Goal: Task Accomplishment & Management: Use online tool/utility

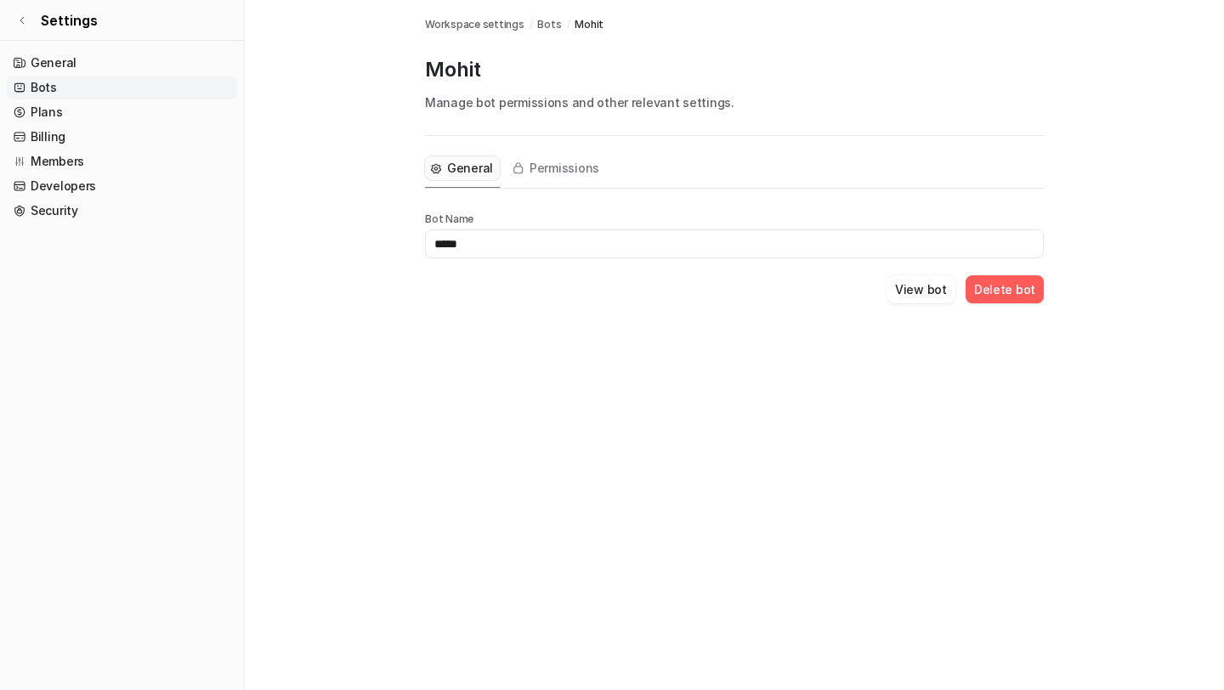
click at [561, 183] on div "Permissions" at bounding box center [556, 171] width 99 height 31
click at [547, 168] on span "Permissions" at bounding box center [565, 168] width 70 height 17
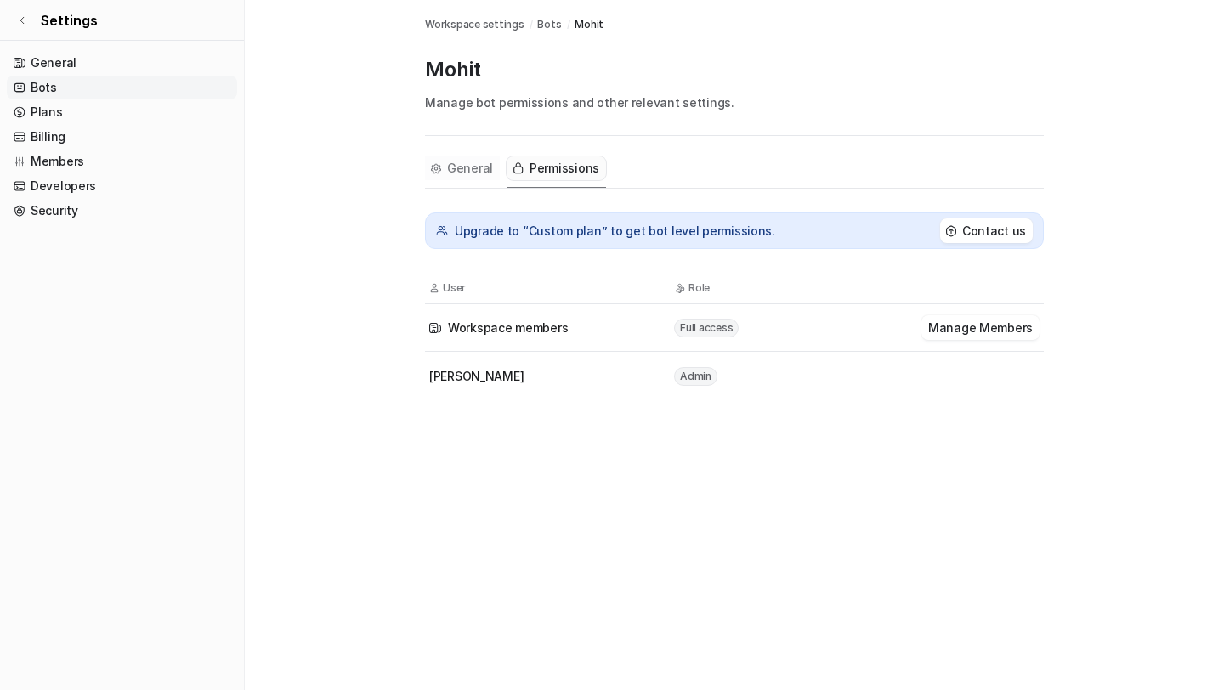
click at [485, 166] on span "General" at bounding box center [470, 168] width 46 height 17
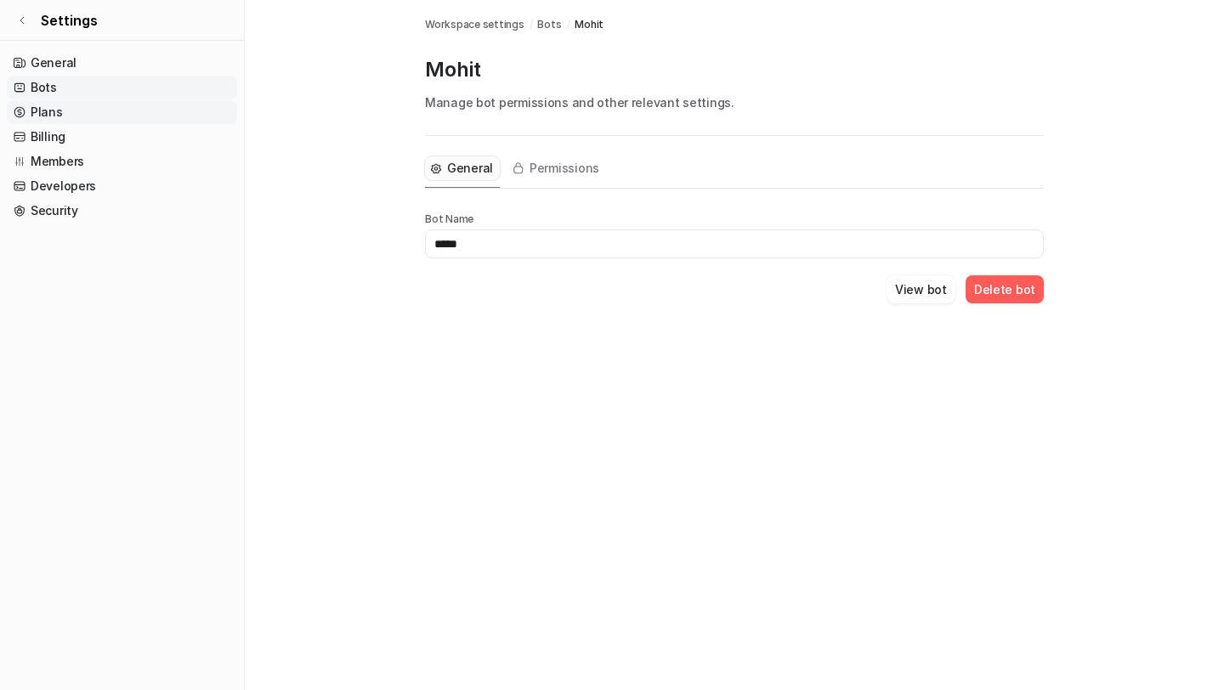
click at [167, 120] on link "Plans" at bounding box center [122, 112] width 230 height 24
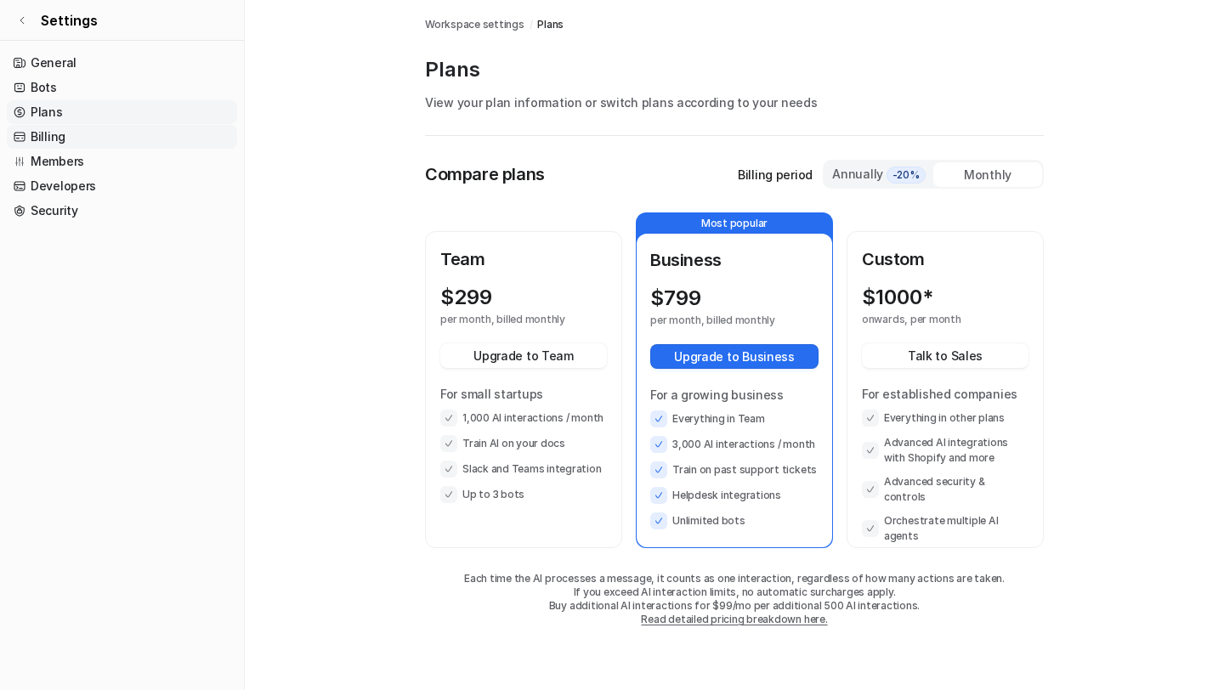
click at [162, 128] on link "Billing" at bounding box center [122, 137] width 230 height 24
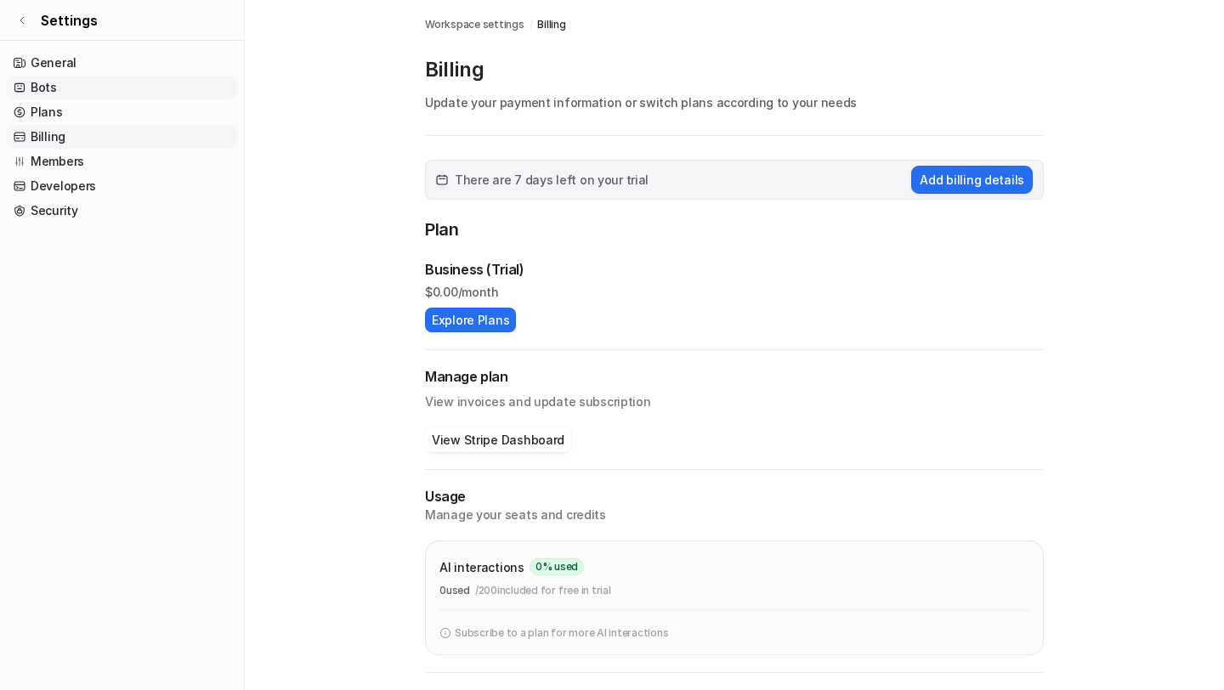
click at [154, 93] on link "Bots" at bounding box center [122, 88] width 230 height 24
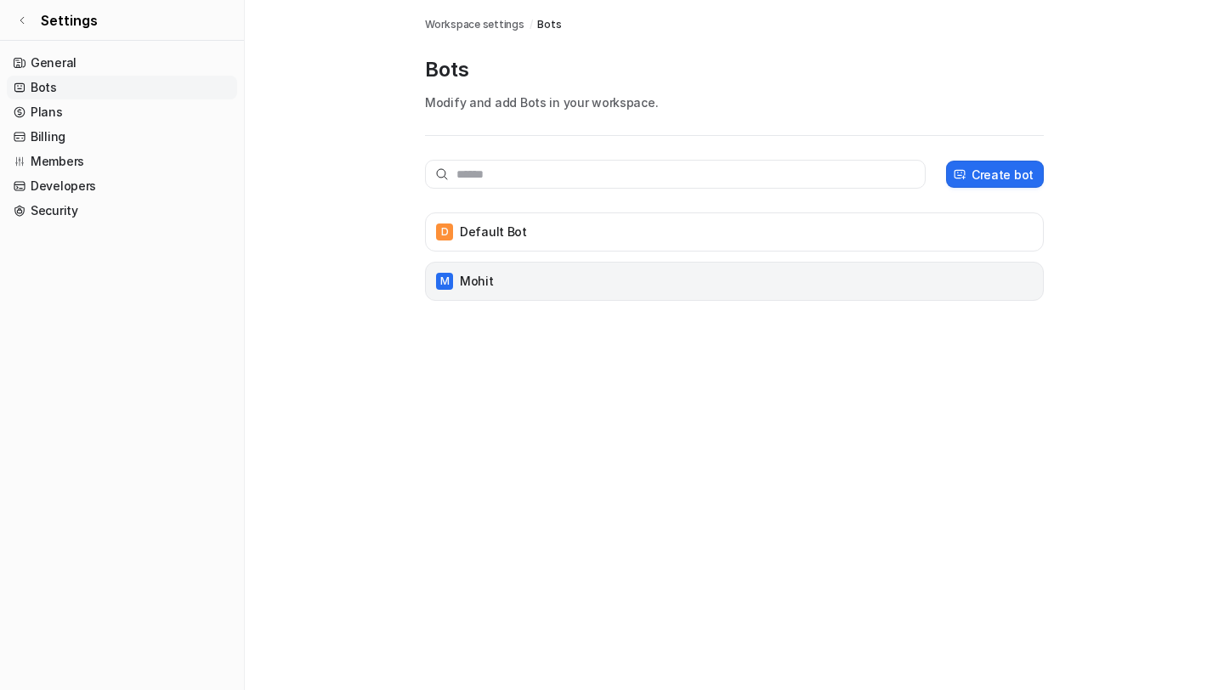
click at [587, 289] on div "M Mohit" at bounding box center [735, 282] width 604 height 24
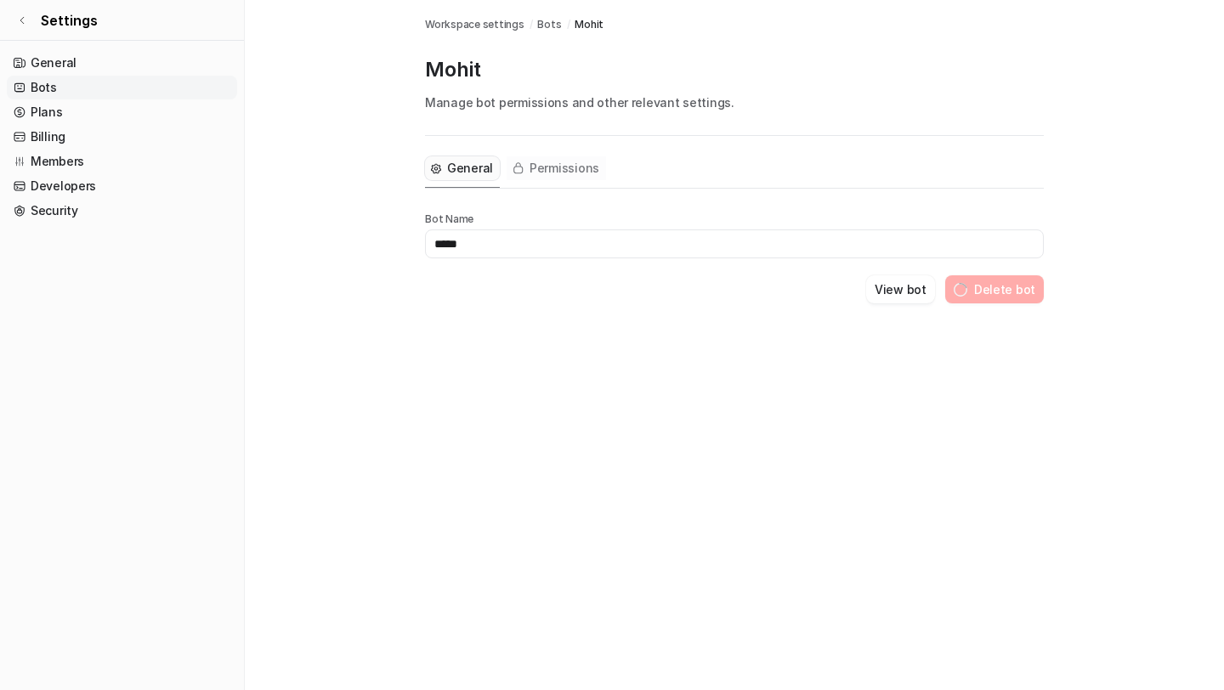
click at [580, 177] on button "Permissions" at bounding box center [556, 168] width 99 height 24
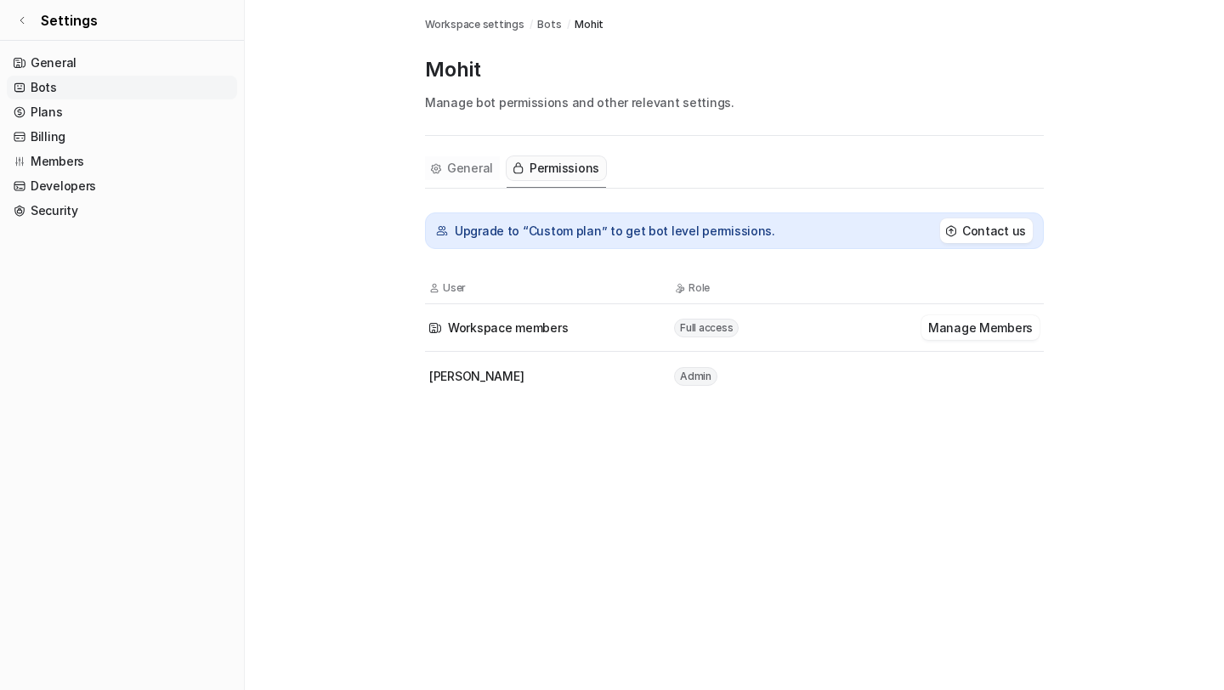
click at [464, 167] on span "General" at bounding box center [470, 168] width 46 height 17
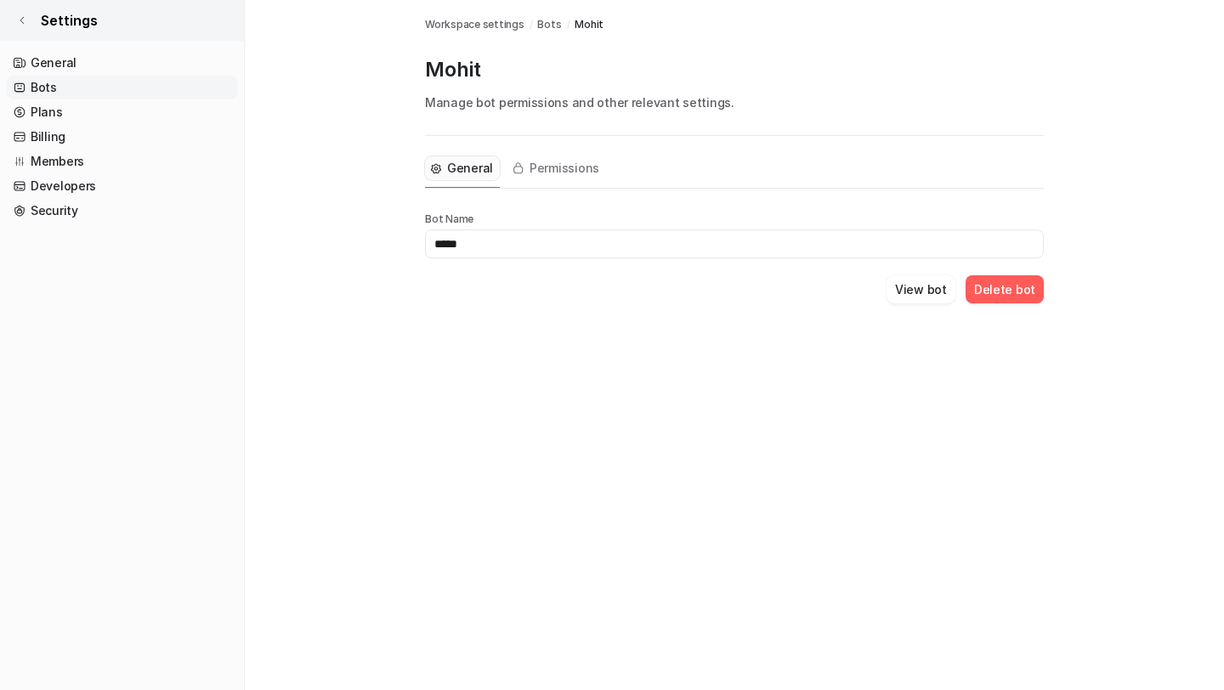
click at [15, 18] on link "Settings" at bounding box center [122, 20] width 244 height 41
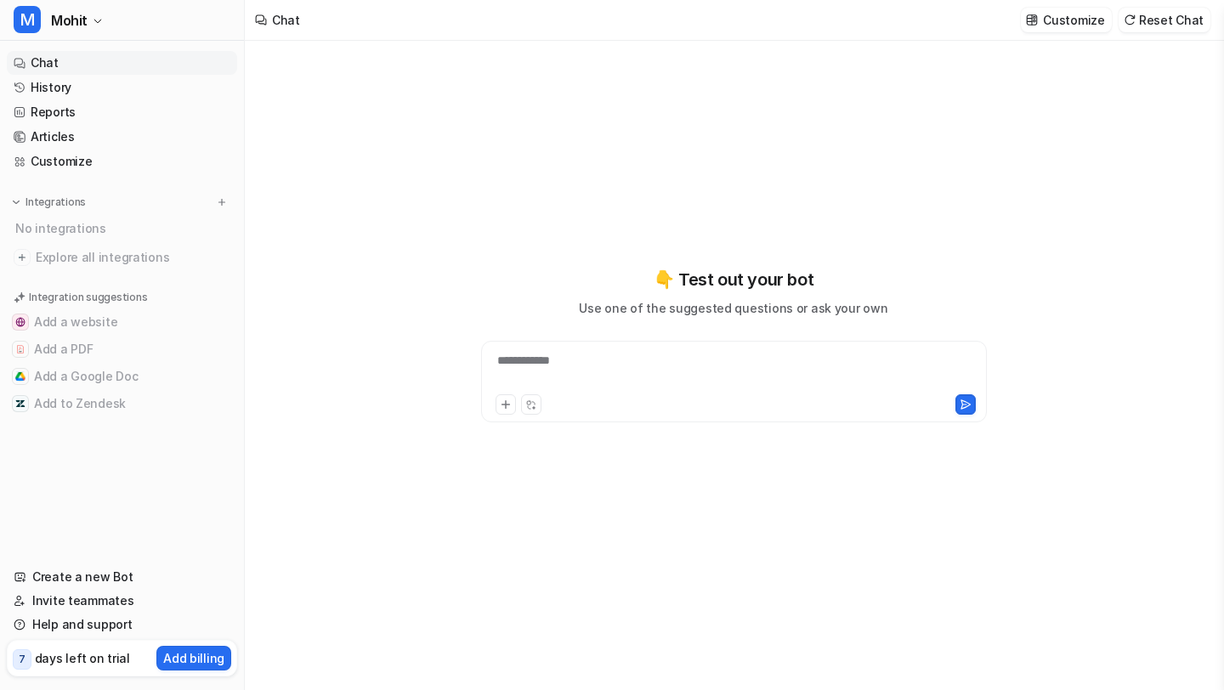
click at [960, 235] on div "**********" at bounding box center [734, 345] width 626 height 483
